Goal: Use online tool/utility: Utilize a website feature to perform a specific function

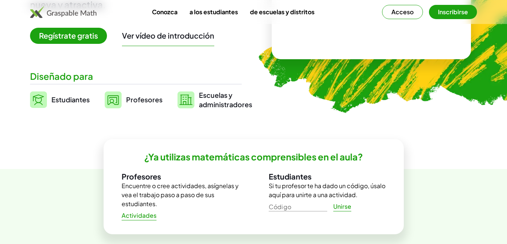
scroll to position [150, 0]
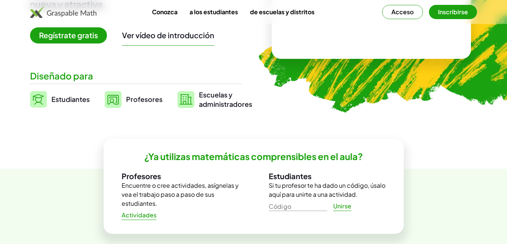
click at [60, 97] on font "Estudiantes" at bounding box center [70, 99] width 38 height 9
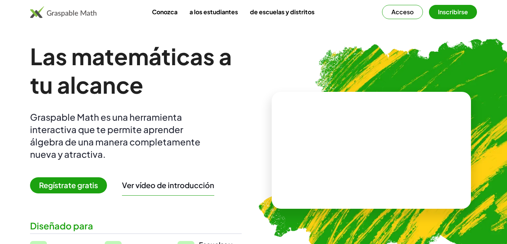
click at [336, 122] on video at bounding box center [371, 150] width 113 height 56
click at [336, 119] on div at bounding box center [370, 143] width 128 height 60
click at [348, 140] on div at bounding box center [373, 143] width 66 height 28
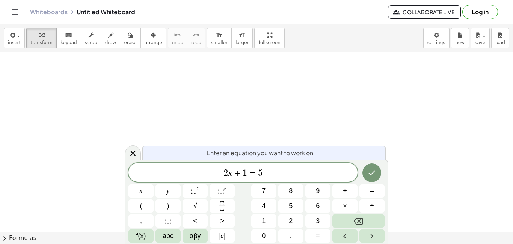
click at [275, 163] on div "Enter an equation you want to work on. 2 x + 1 = 5 x y ⬚ 2 ⬚ n 7 8 9 + – ( ) √ …" at bounding box center [256, 202] width 263 height 84
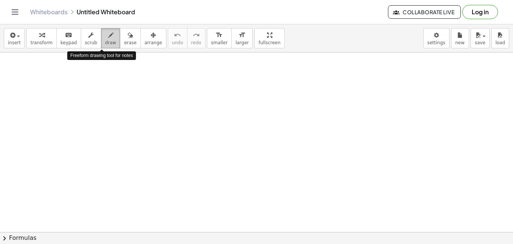
click at [106, 40] on span "draw" at bounding box center [110, 42] width 11 height 5
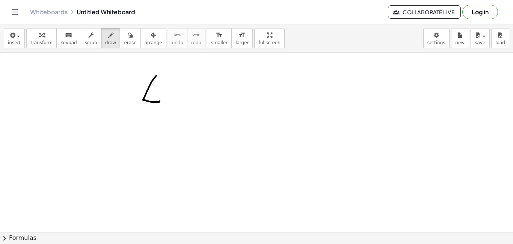
drag, startPoint x: 156, startPoint y: 76, endPoint x: 158, endPoint y: 99, distance: 23.4
drag, startPoint x: 39, startPoint y: 59, endPoint x: 94, endPoint y: 95, distance: 65.0
drag, startPoint x: 250, startPoint y: 94, endPoint x: 256, endPoint y: 108, distance: 15.3
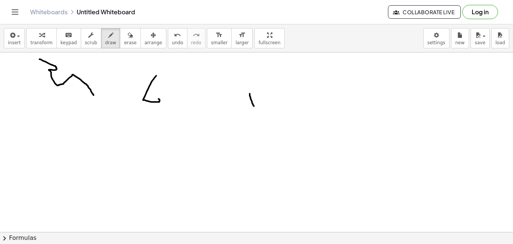
drag, startPoint x: 251, startPoint y: 91, endPoint x: 256, endPoint y: 87, distance: 6.8
drag, startPoint x: 279, startPoint y: 93, endPoint x: 249, endPoint y: 97, distance: 29.6
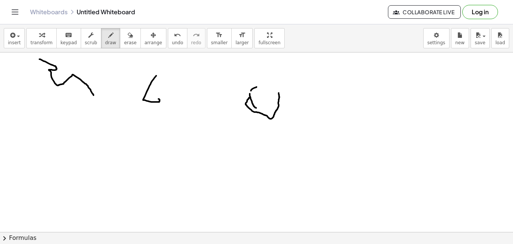
drag, startPoint x: 260, startPoint y: 101, endPoint x: 268, endPoint y: 116, distance: 17.1
